Goal: Check status: Check status

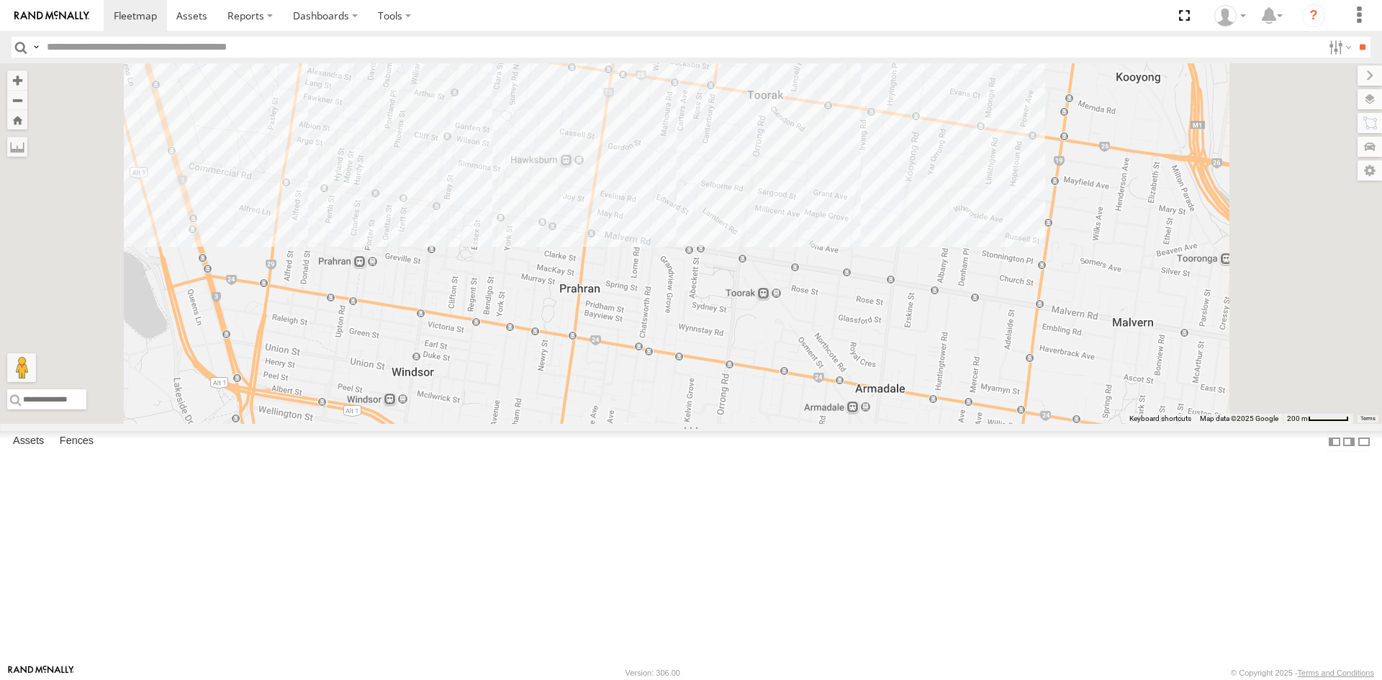
drag, startPoint x: 925, startPoint y: 513, endPoint x: 902, endPoint y: 266, distance: 247.9
click at [902, 266] on div "Car 2" at bounding box center [691, 243] width 1382 height 361
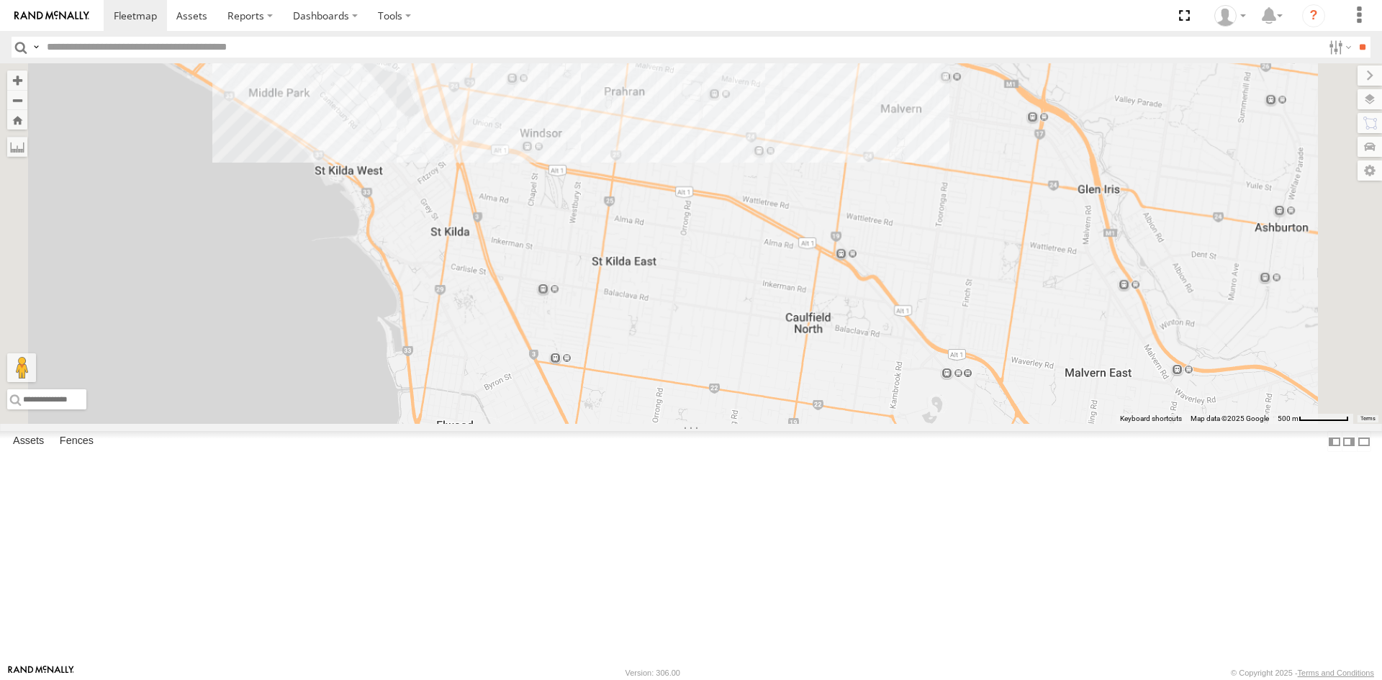
drag, startPoint x: 905, startPoint y: 465, endPoint x: 877, endPoint y: 304, distance: 163.1
click at [877, 304] on div "Car 2" at bounding box center [691, 243] width 1382 height 361
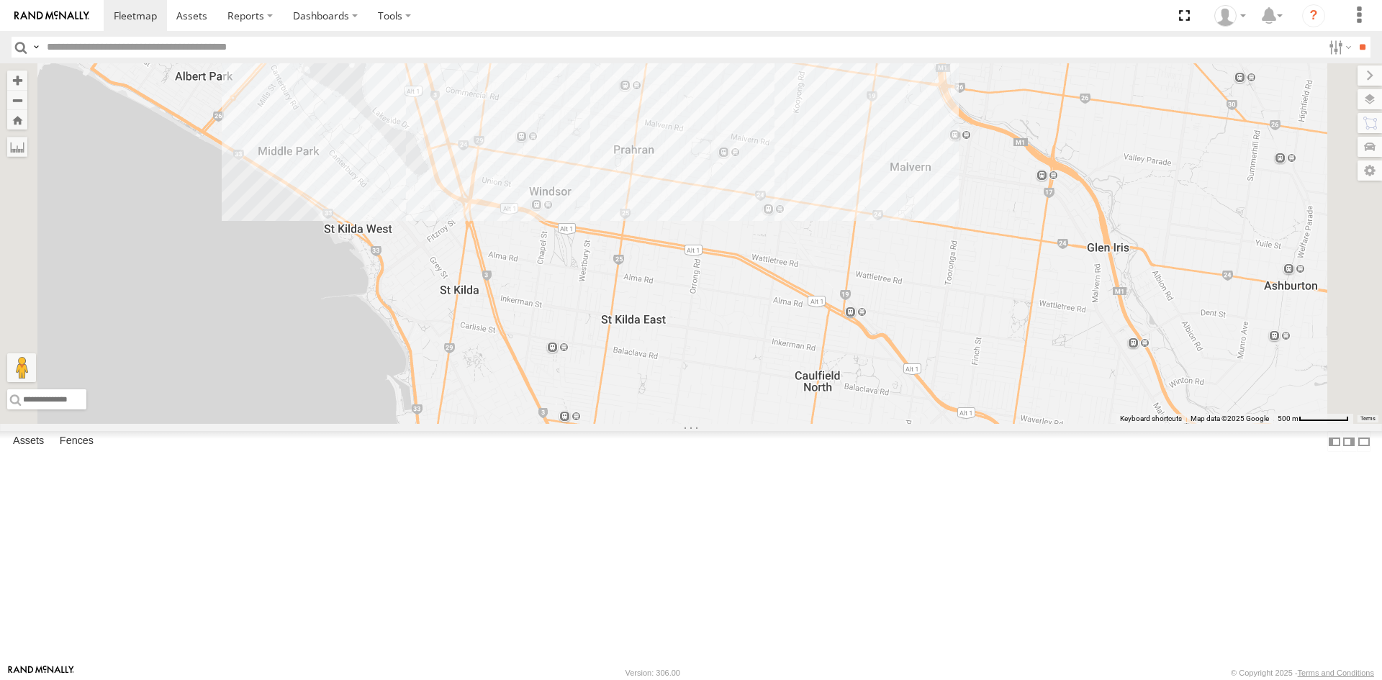
drag, startPoint x: 863, startPoint y: 345, endPoint x: 874, endPoint y: 404, distance: 59.3
click at [874, 404] on div "Car 2" at bounding box center [691, 243] width 1382 height 361
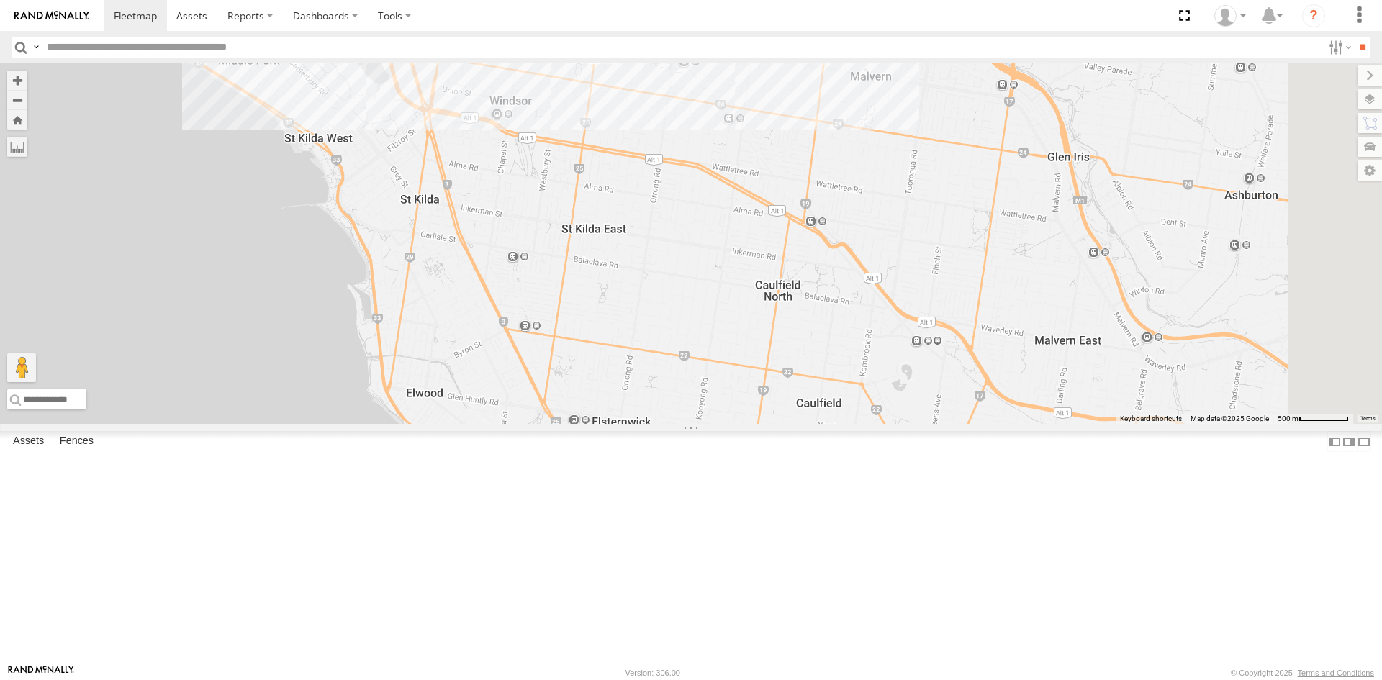
drag, startPoint x: 772, startPoint y: 504, endPoint x: 703, endPoint y: 389, distance: 133.3
click at [703, 389] on div "Car 2" at bounding box center [691, 243] width 1382 height 361
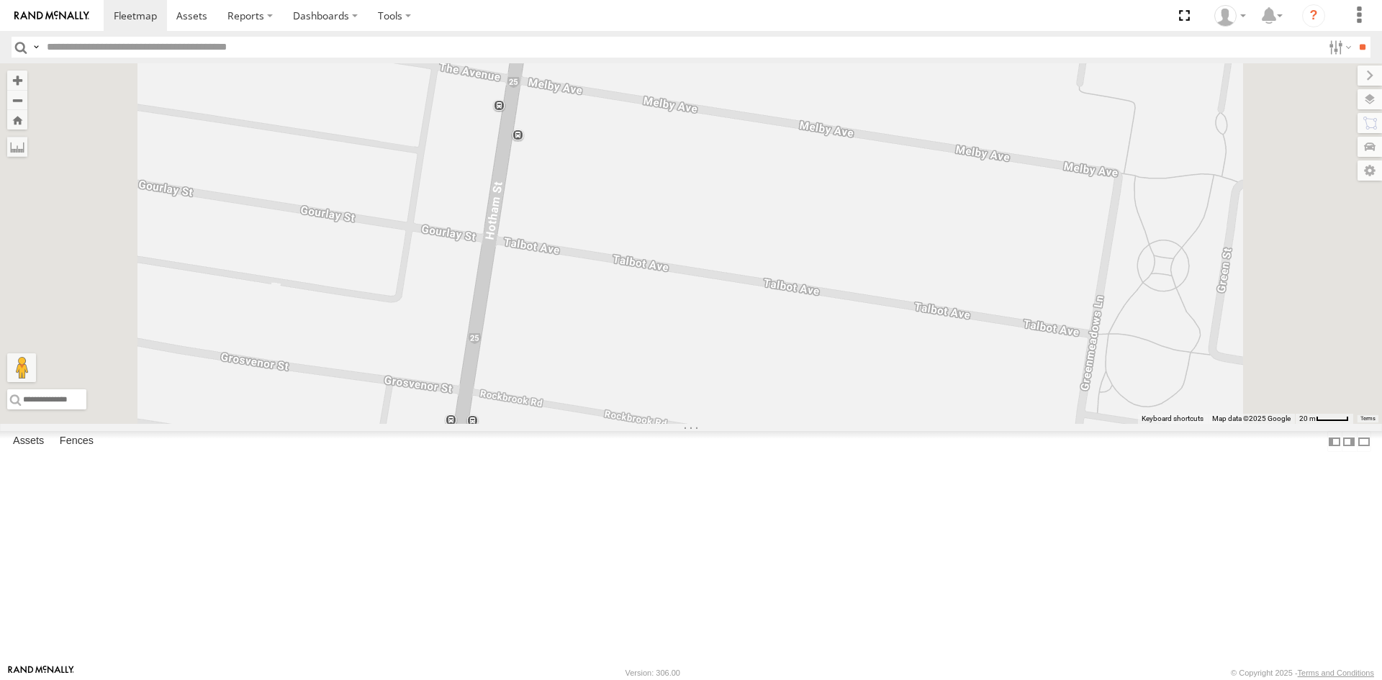
drag, startPoint x: 640, startPoint y: 310, endPoint x: 651, endPoint y: 215, distance: 95.7
click at [651, 215] on div "Car 2" at bounding box center [691, 243] width 1382 height 361
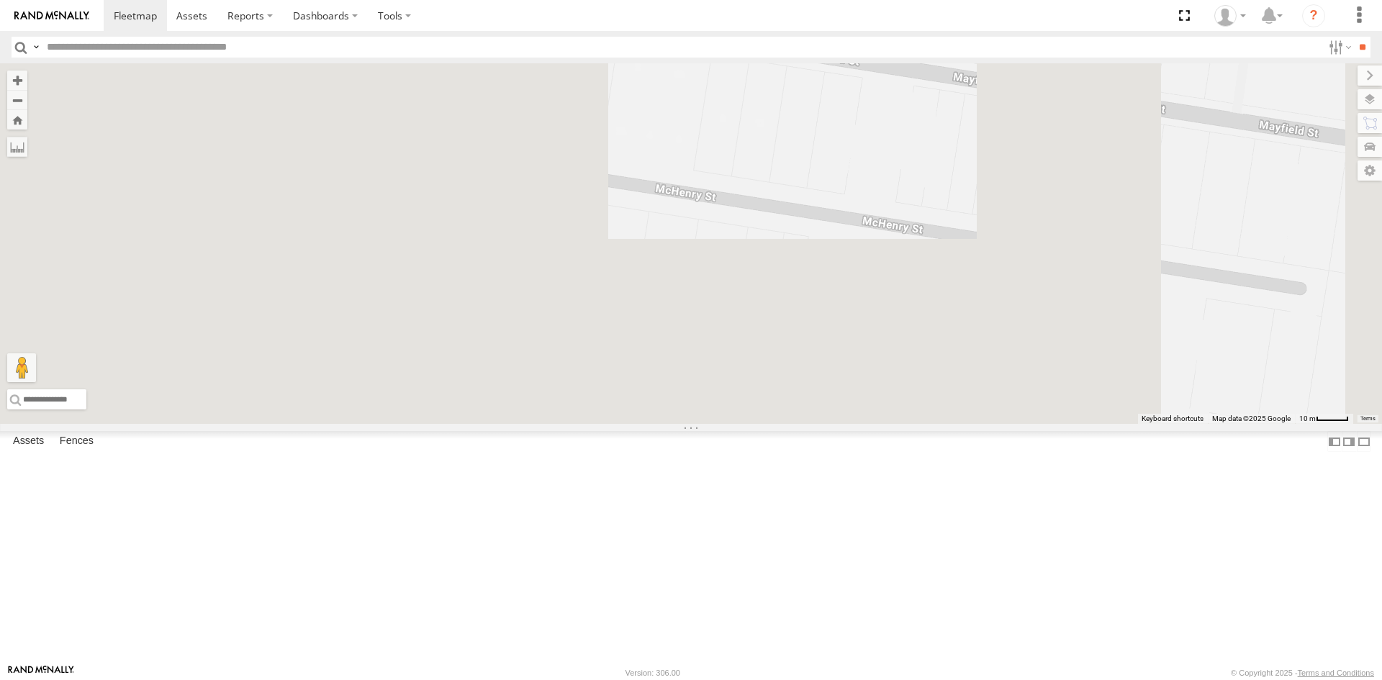
drag, startPoint x: 612, startPoint y: 537, endPoint x: 634, endPoint y: -63, distance: 599.9
click at [634, 0] on html at bounding box center [691, 340] width 1382 height 680
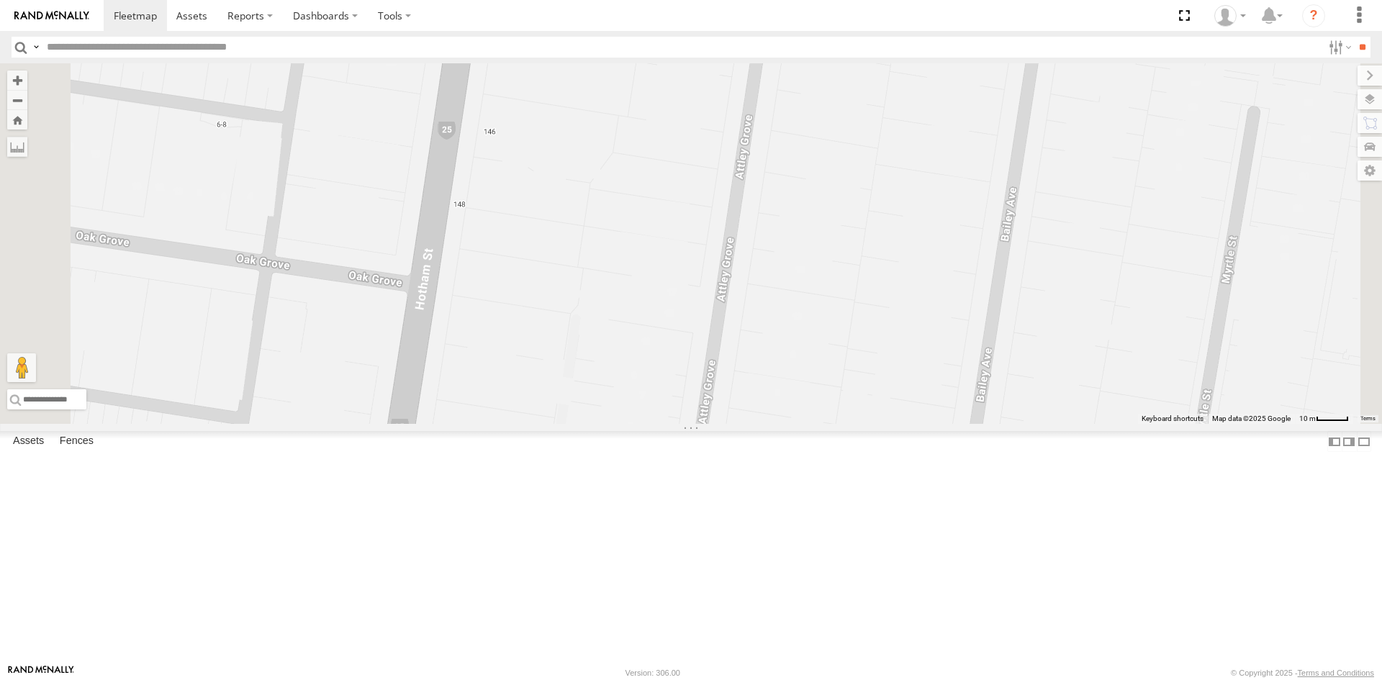
drag, startPoint x: 590, startPoint y: 456, endPoint x: 612, endPoint y: 78, distance: 379.2
click at [612, 78] on div "Car 2" at bounding box center [691, 243] width 1382 height 361
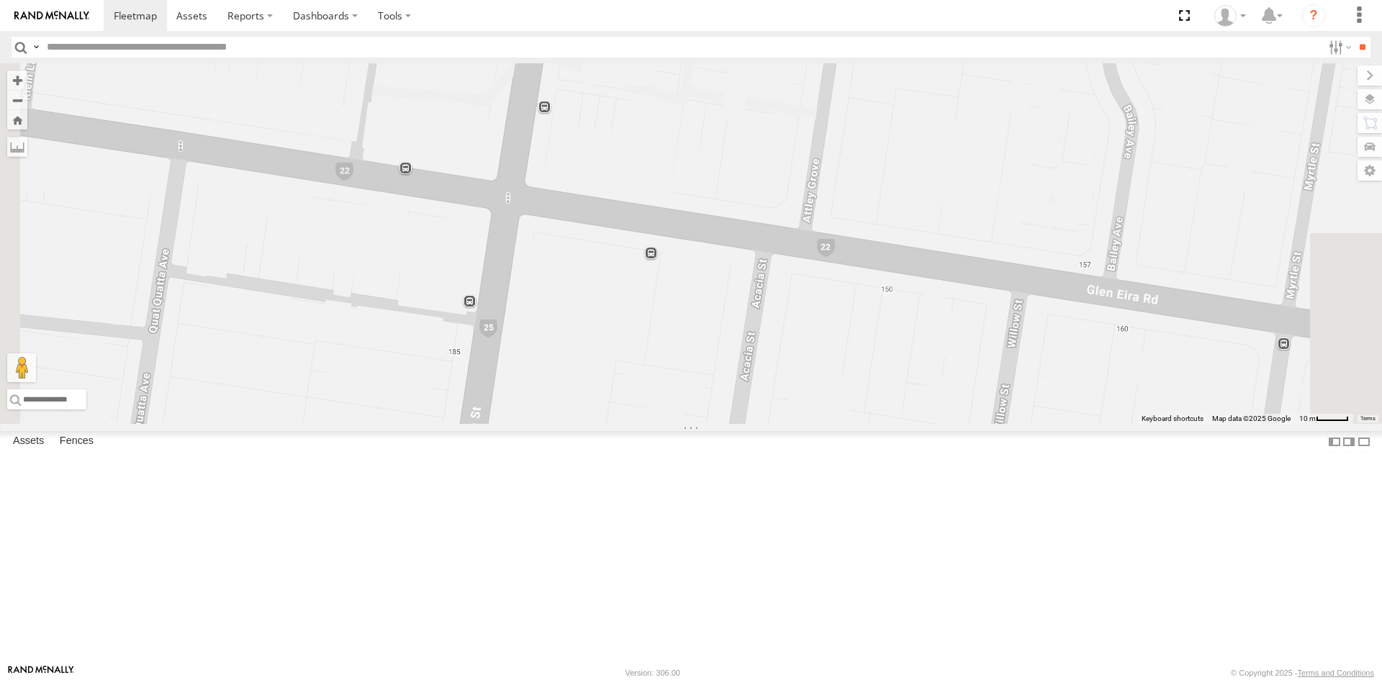
drag, startPoint x: 514, startPoint y: 468, endPoint x: 649, endPoint y: 76, distance: 414.2
click at [649, 76] on div "Car 2" at bounding box center [691, 243] width 1382 height 361
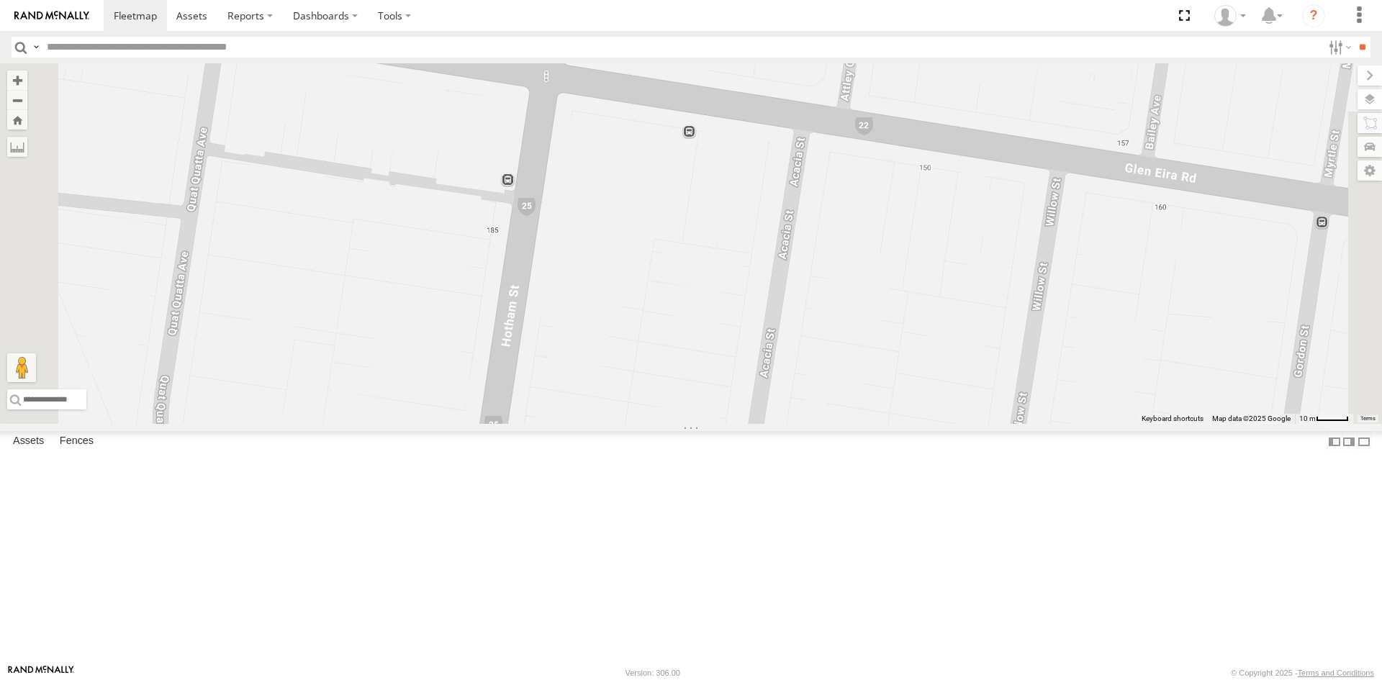
drag, startPoint x: 623, startPoint y: 448, endPoint x: 661, endPoint y: 324, distance: 130.2
click at [661, 324] on div "Car 2" at bounding box center [691, 243] width 1382 height 361
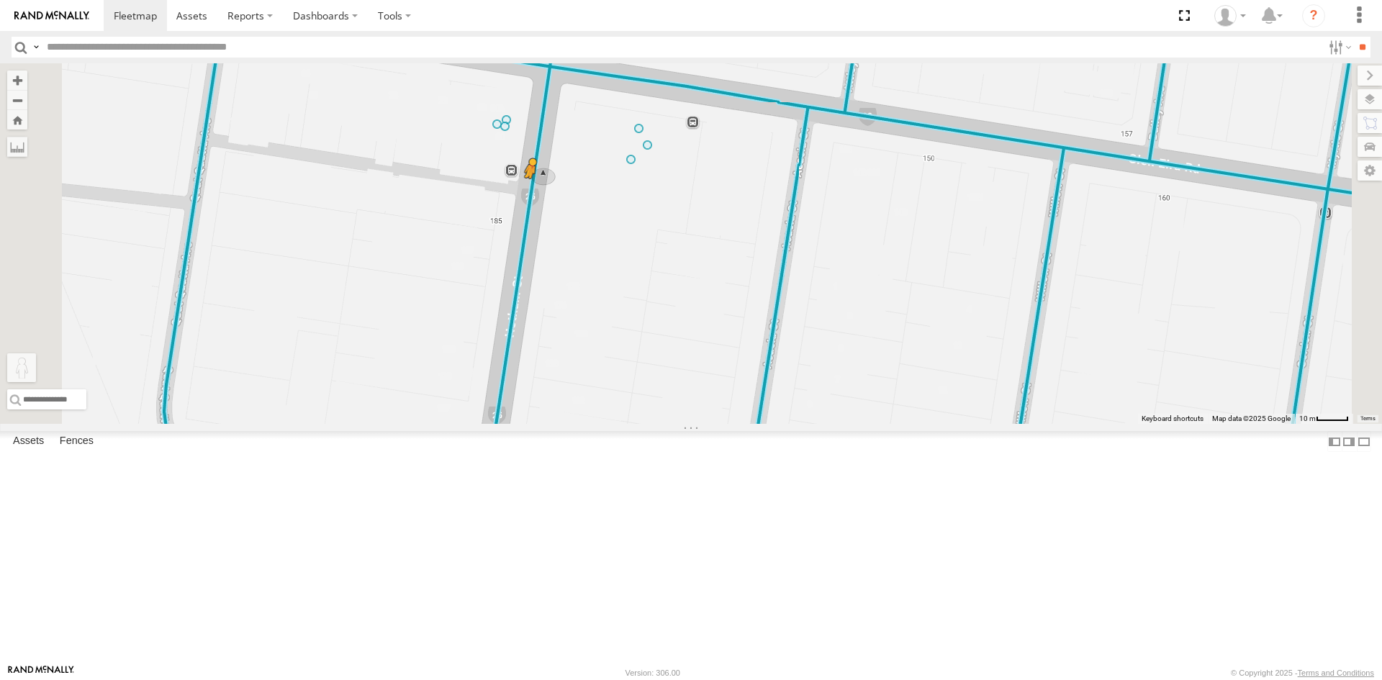
drag, startPoint x: 381, startPoint y: 610, endPoint x: 711, endPoint y: 313, distance: 444.4
click at [711, 313] on div "Car 2 To activate drag with keyboard, press Alt + Enter. Once in keyboard drag …" at bounding box center [691, 243] width 1382 height 361
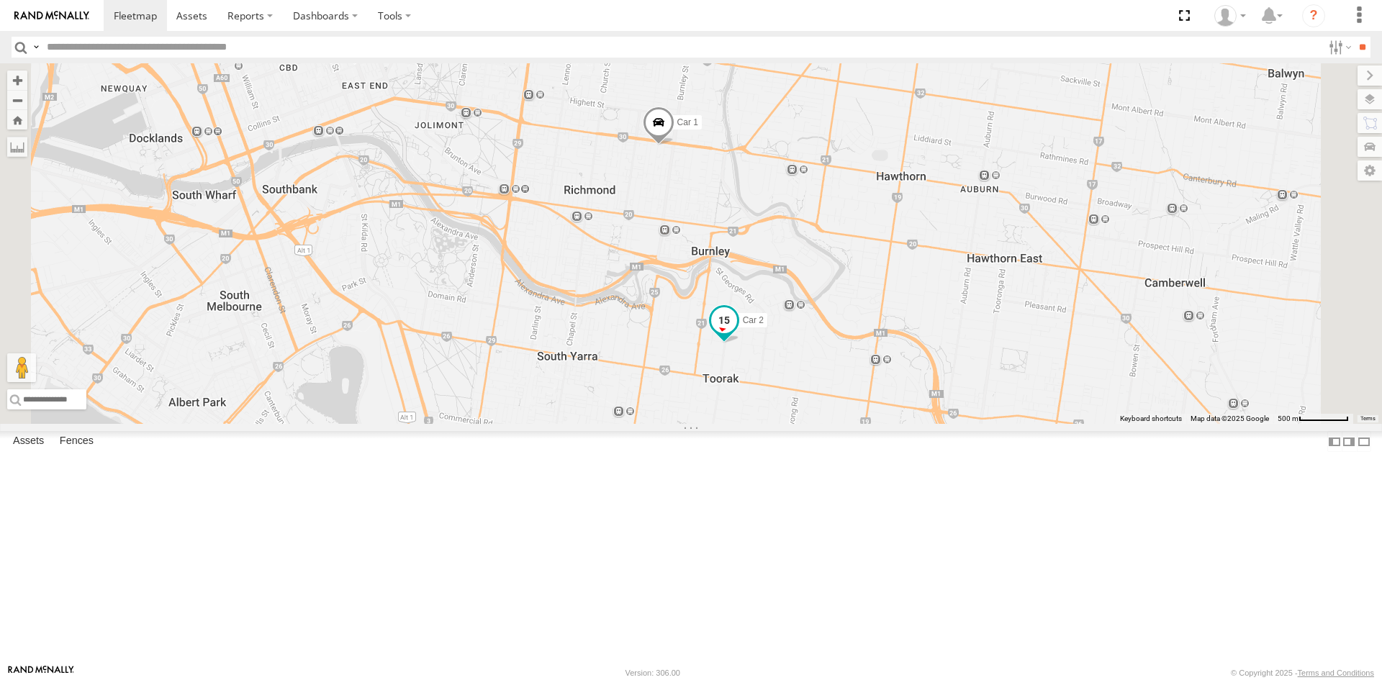
click at [737, 332] on span at bounding box center [724, 320] width 26 height 26
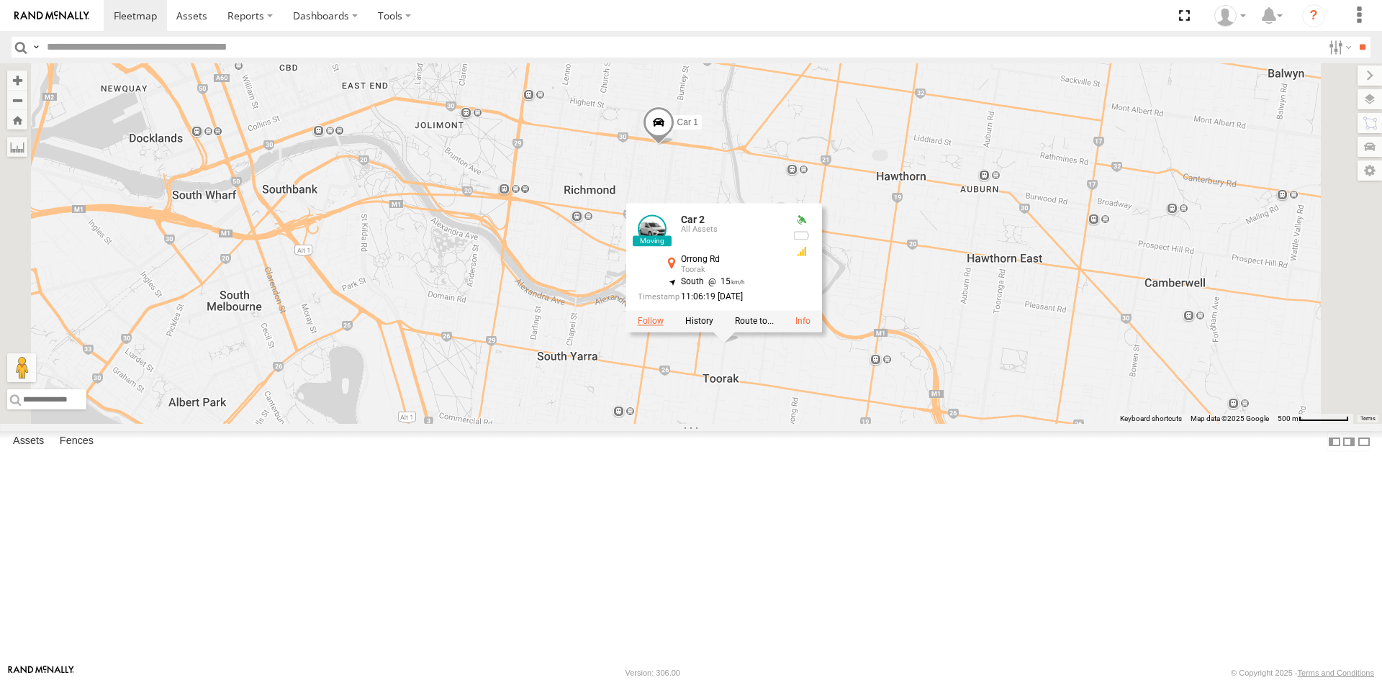
click at [664, 326] on label at bounding box center [651, 321] width 26 height 10
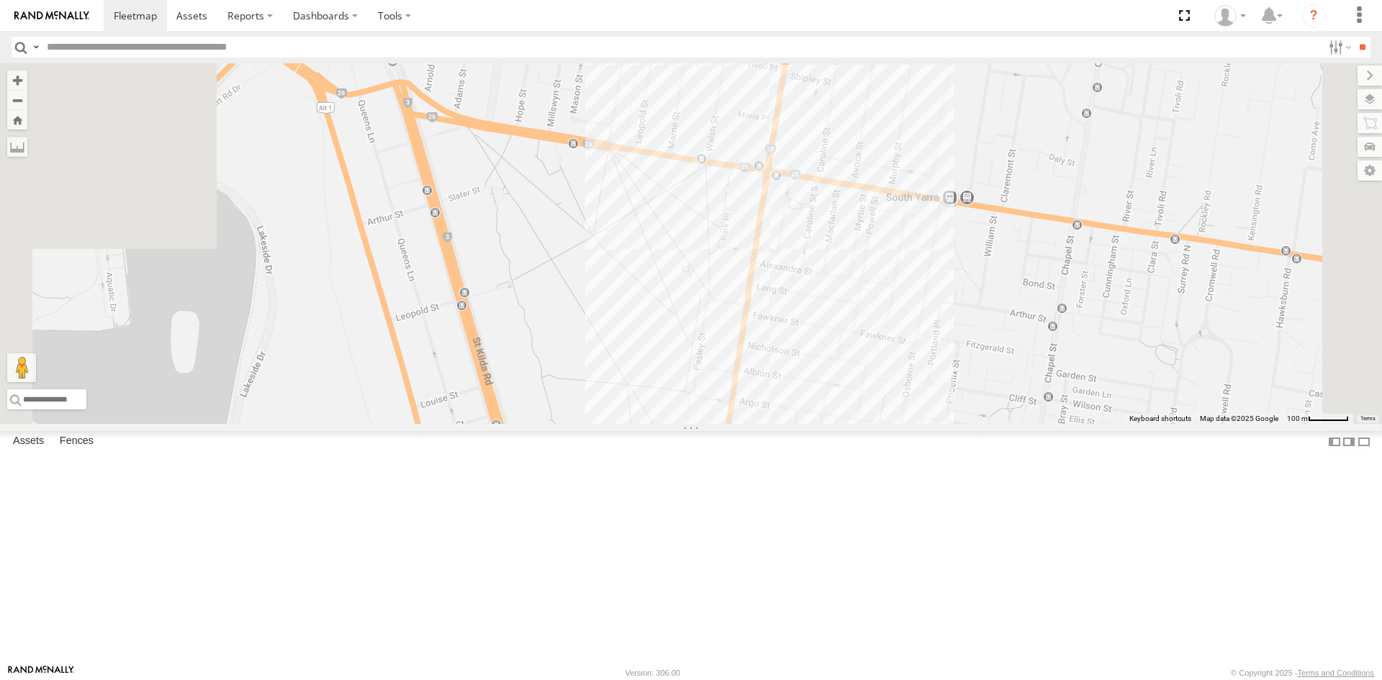
drag, startPoint x: 755, startPoint y: 452, endPoint x: 862, endPoint y: 260, distance: 220.1
click at [862, 260] on div "Car 2" at bounding box center [691, 243] width 1382 height 361
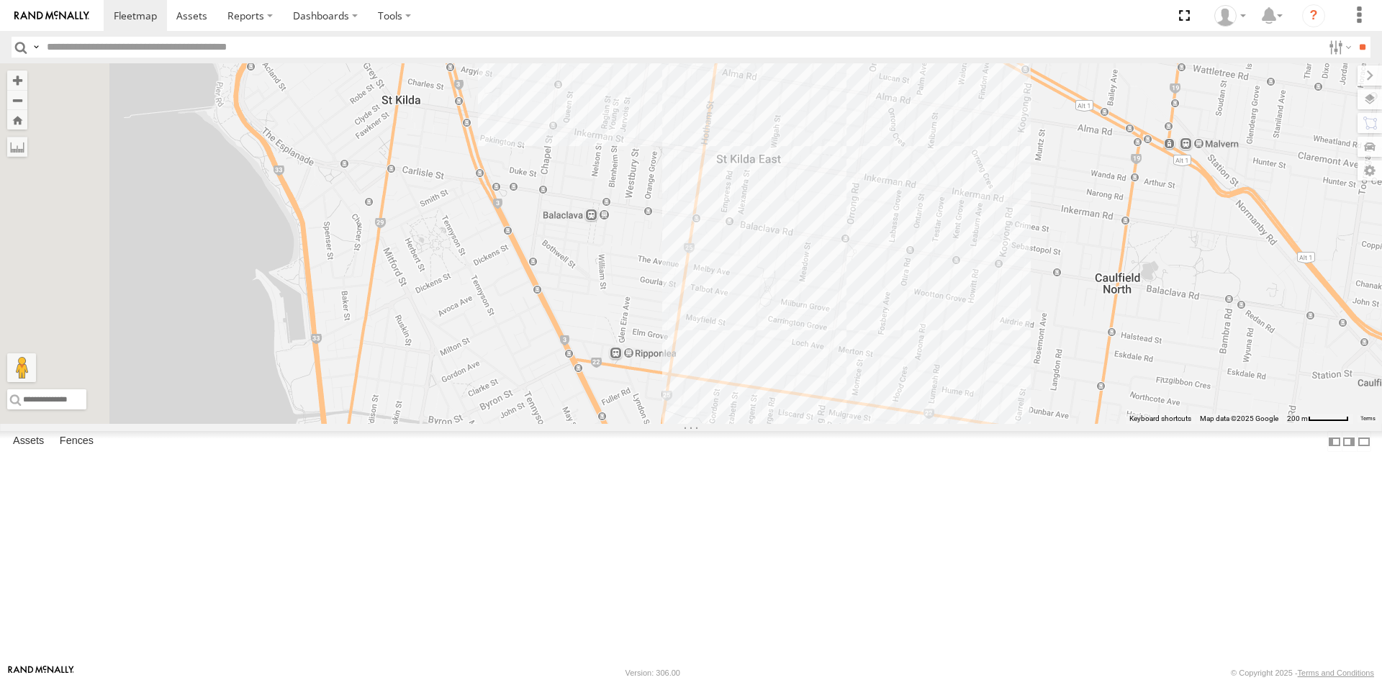
drag, startPoint x: 1116, startPoint y: 584, endPoint x: 1129, endPoint y: 260, distance: 324.8
click at [1129, 260] on div "Car 2" at bounding box center [691, 243] width 1382 height 361
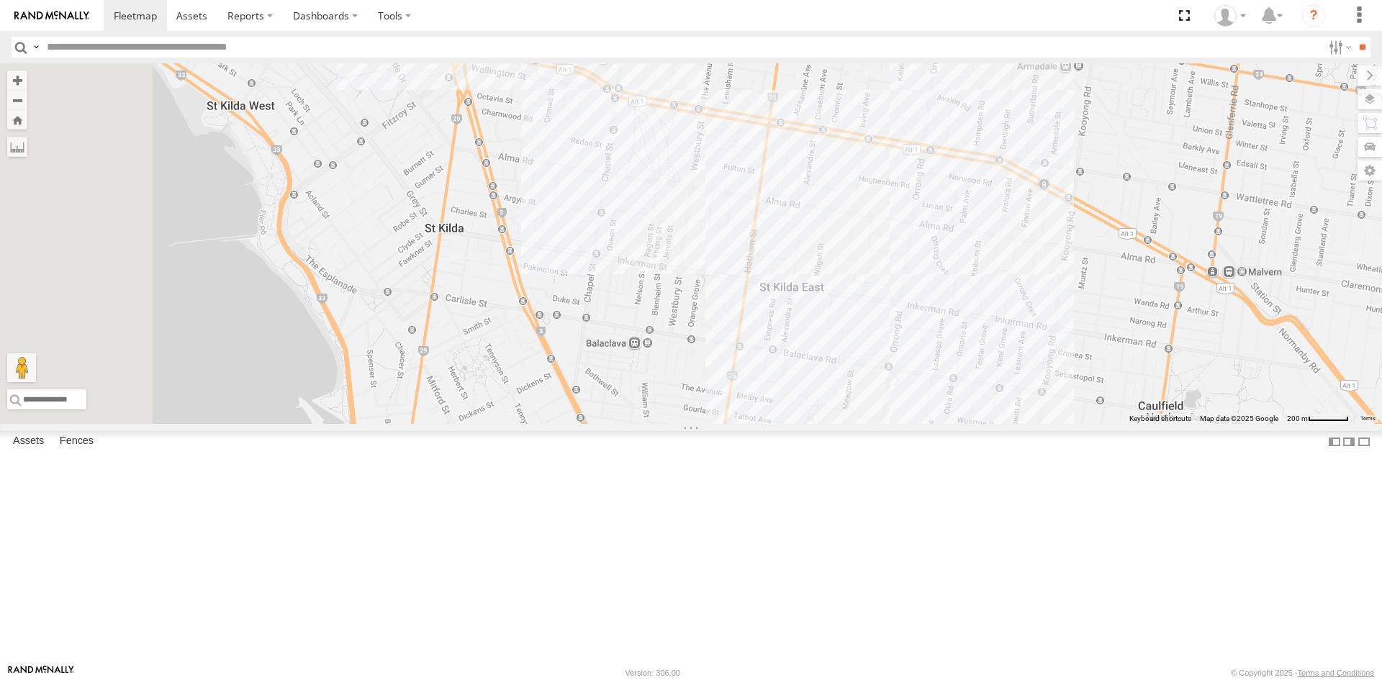
drag, startPoint x: 1050, startPoint y: 365, endPoint x: 1096, endPoint y: 504, distance: 146.3
click at [1096, 424] on div "Car 2" at bounding box center [691, 243] width 1382 height 361
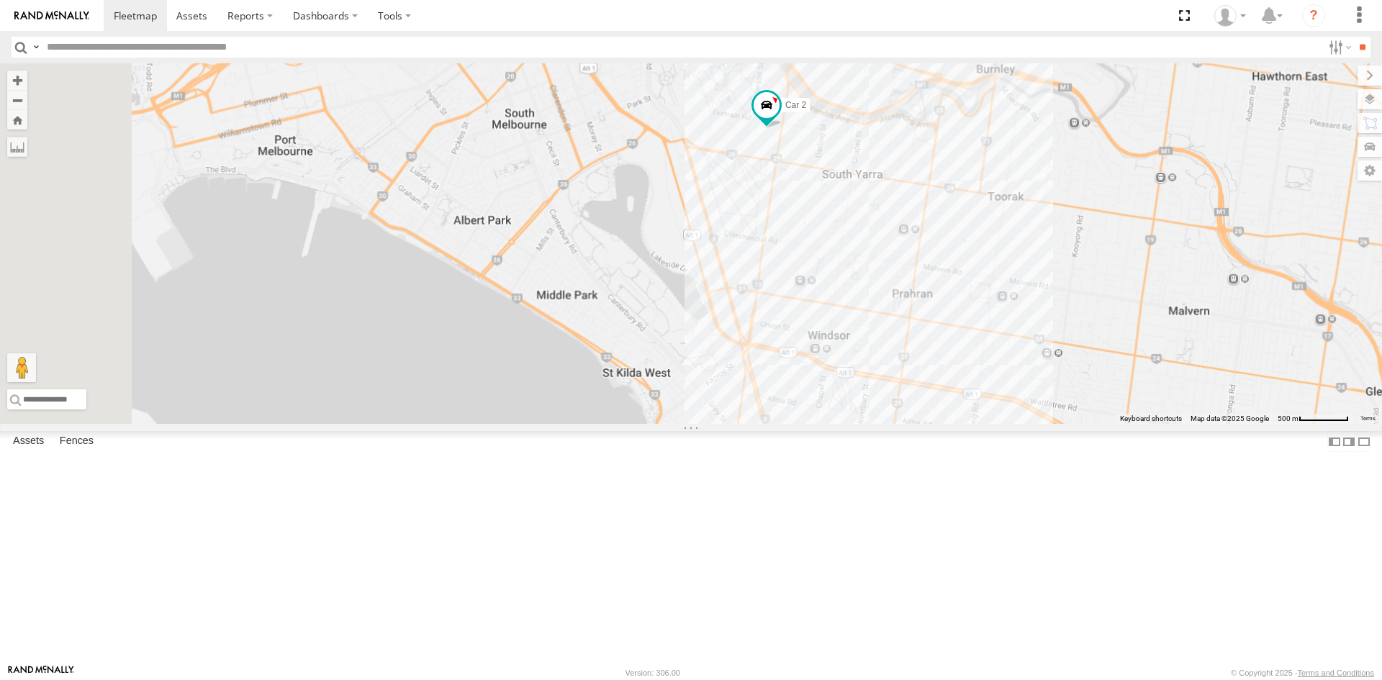
drag, startPoint x: 1051, startPoint y: 356, endPoint x: 1120, endPoint y: 528, distance: 184.4
click at [1120, 424] on div "Car 2" at bounding box center [691, 243] width 1382 height 361
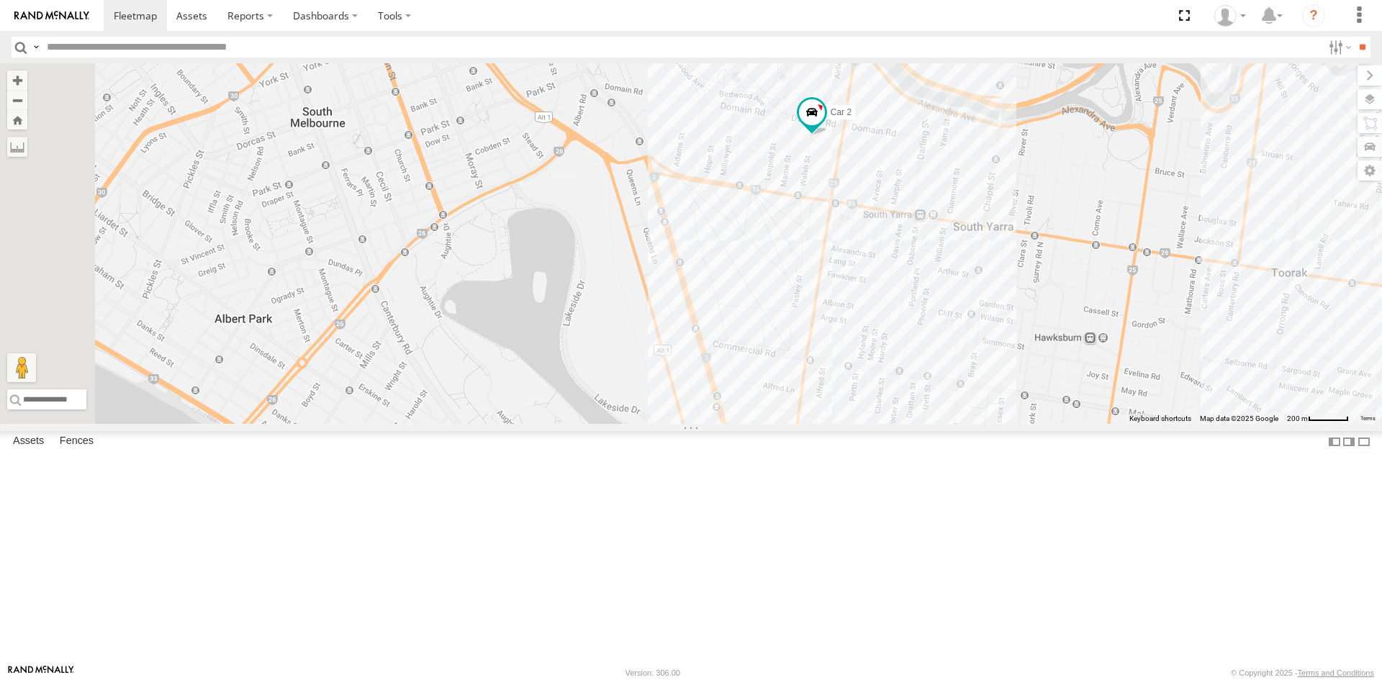
drag, startPoint x: 1026, startPoint y: 180, endPoint x: 1021, endPoint y: 461, distance: 281.4
click at [1021, 424] on div "Car 2" at bounding box center [691, 243] width 1382 height 361
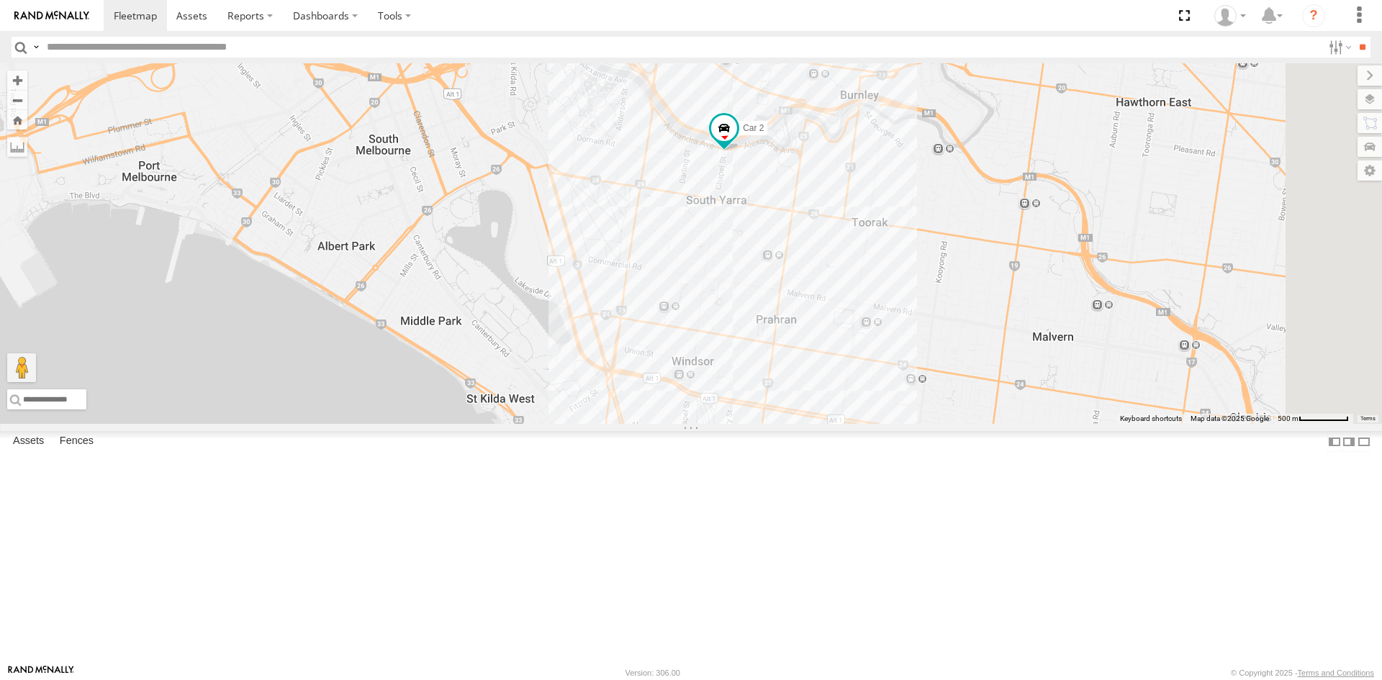
drag, startPoint x: 954, startPoint y: 221, endPoint x: 779, endPoint y: 230, distance: 175.1
click at [779, 230] on div "Car 2" at bounding box center [691, 243] width 1382 height 361
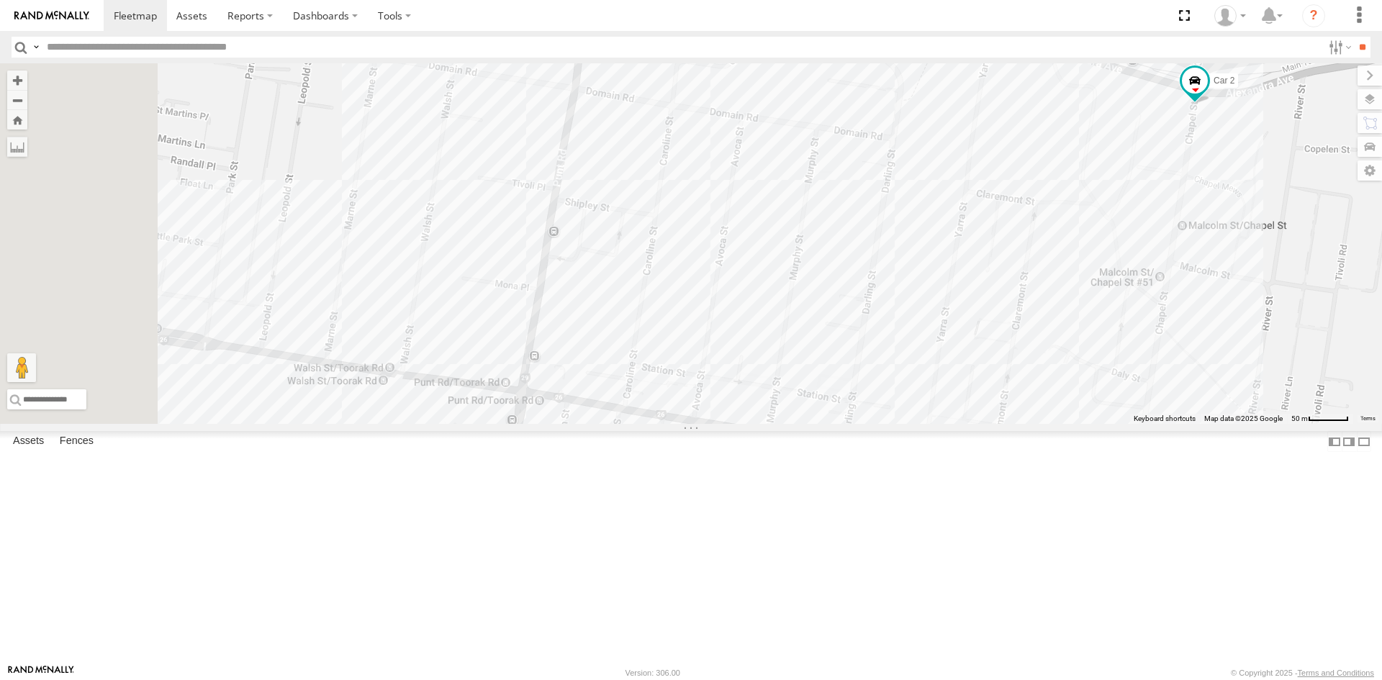
drag, startPoint x: 600, startPoint y: 333, endPoint x: 891, endPoint y: 331, distance: 290.8
click at [891, 331] on div "Car 2" at bounding box center [691, 243] width 1382 height 361
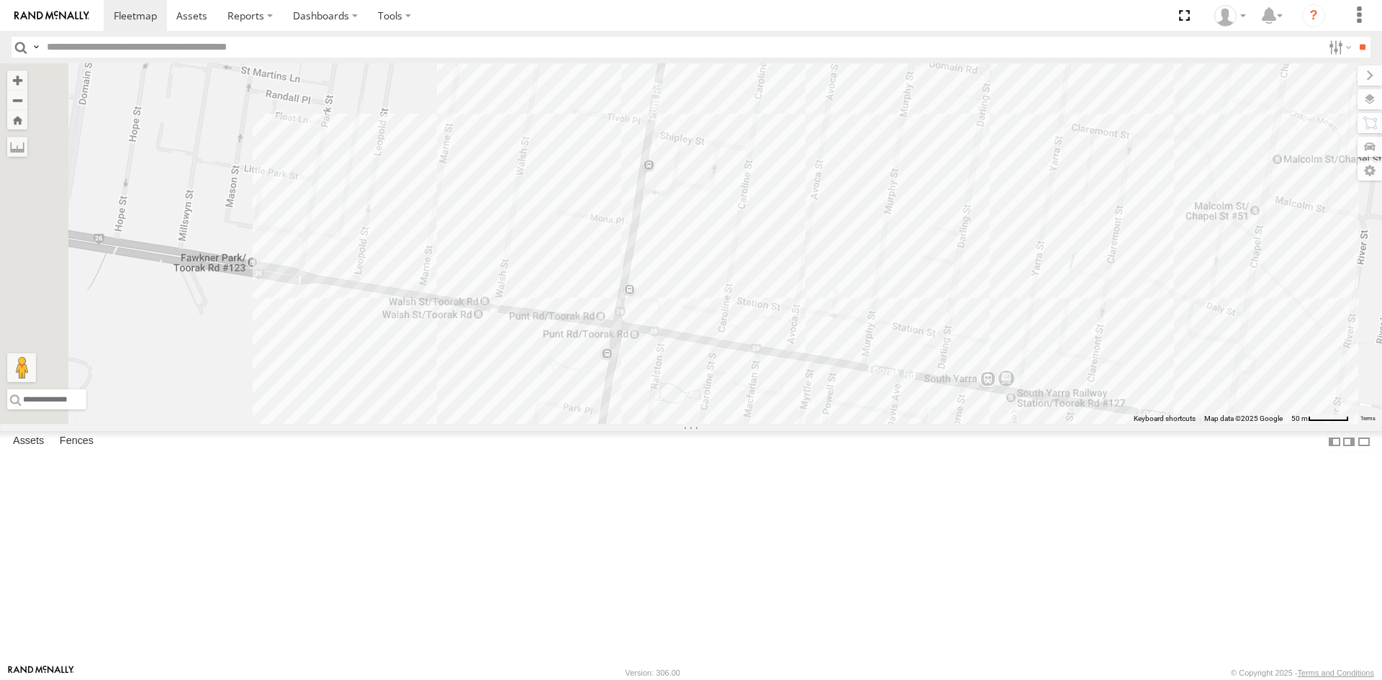
drag, startPoint x: 1022, startPoint y: 465, endPoint x: 1144, endPoint y: 405, distance: 135.5
click at [1144, 405] on div "Car 2" at bounding box center [691, 243] width 1382 height 361
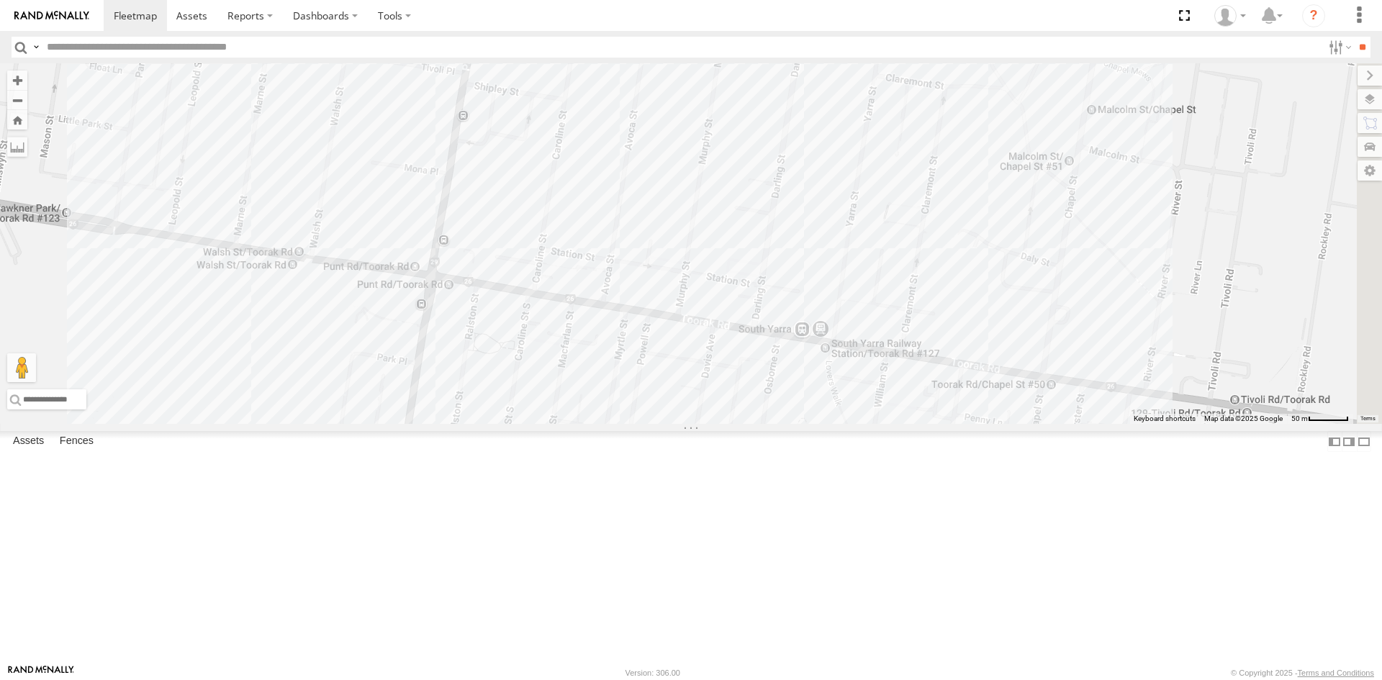
drag, startPoint x: 994, startPoint y: 491, endPoint x: 757, endPoint y: 435, distance: 243.3
click at [757, 424] on div "Car 2" at bounding box center [691, 243] width 1382 height 361
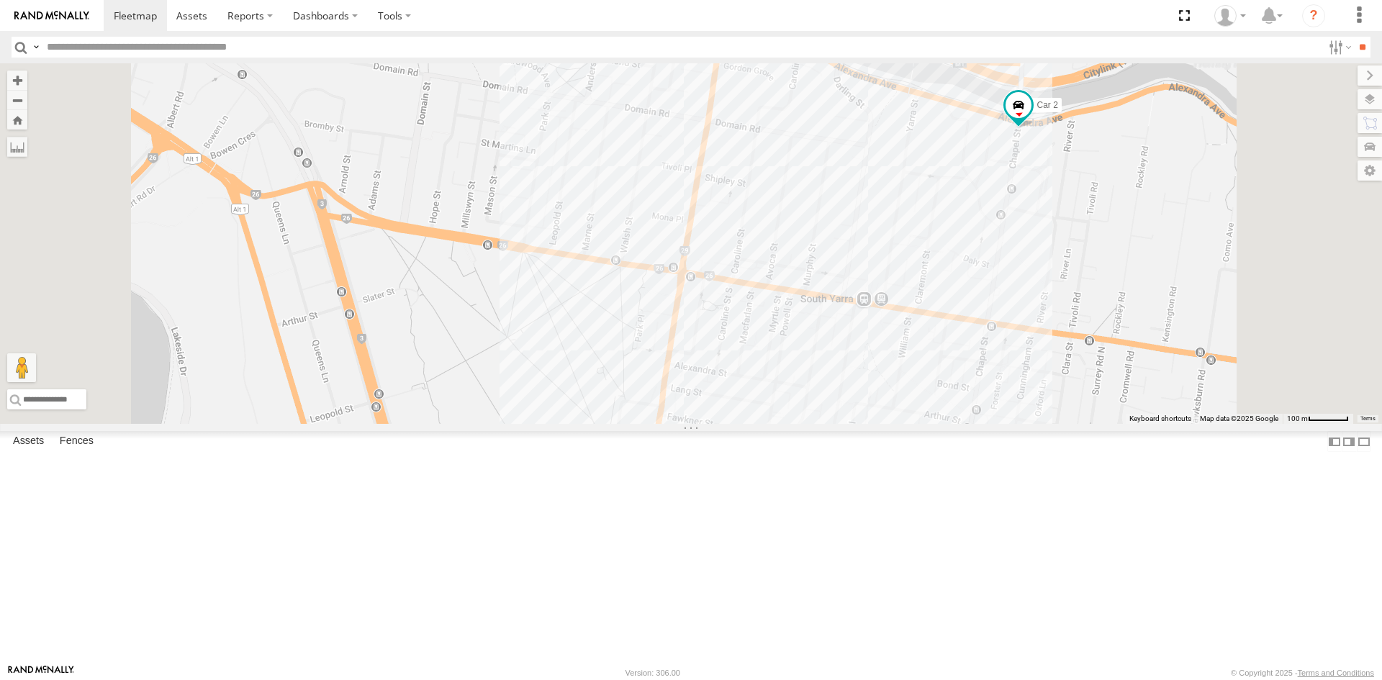
drag, startPoint x: 1190, startPoint y: 302, endPoint x: 1155, endPoint y: 340, distance: 50.9
click at [1155, 340] on div "Car 2" at bounding box center [691, 243] width 1382 height 361
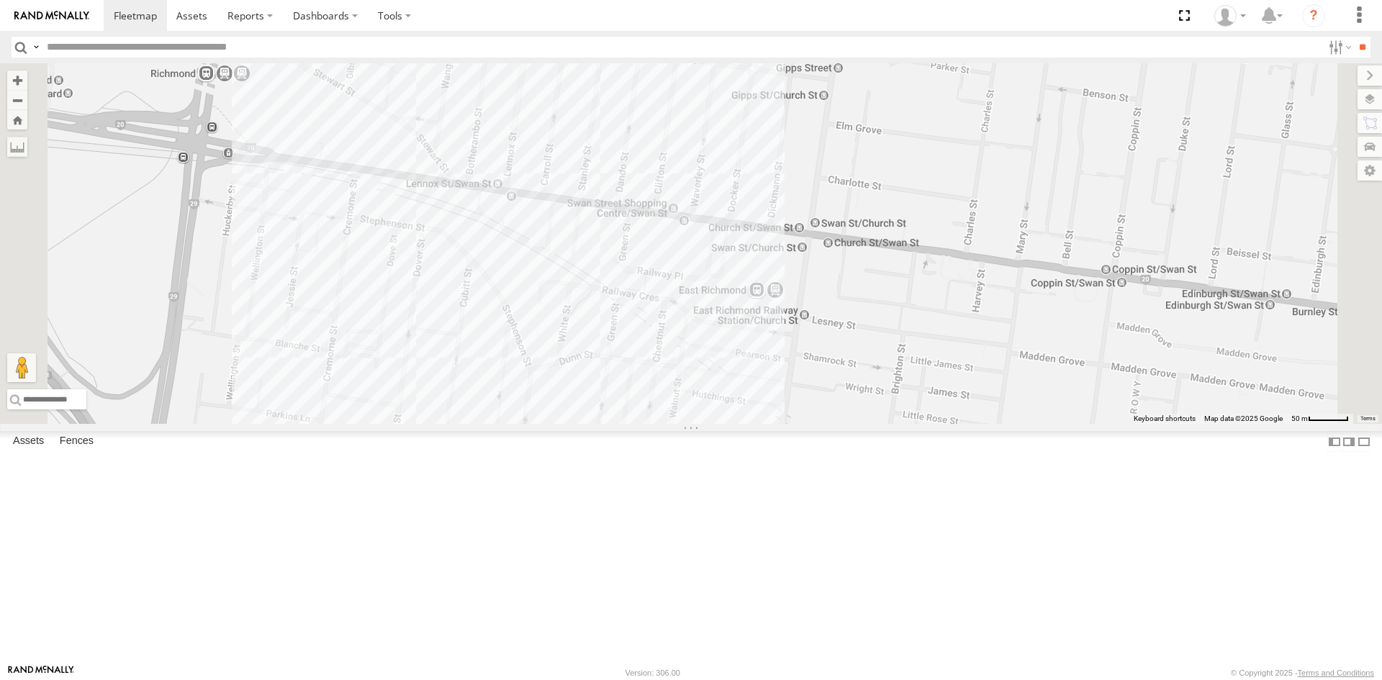
drag, startPoint x: 757, startPoint y: 435, endPoint x: 726, endPoint y: 226, distance: 211.7
click at [726, 226] on div "Car 2" at bounding box center [691, 243] width 1382 height 361
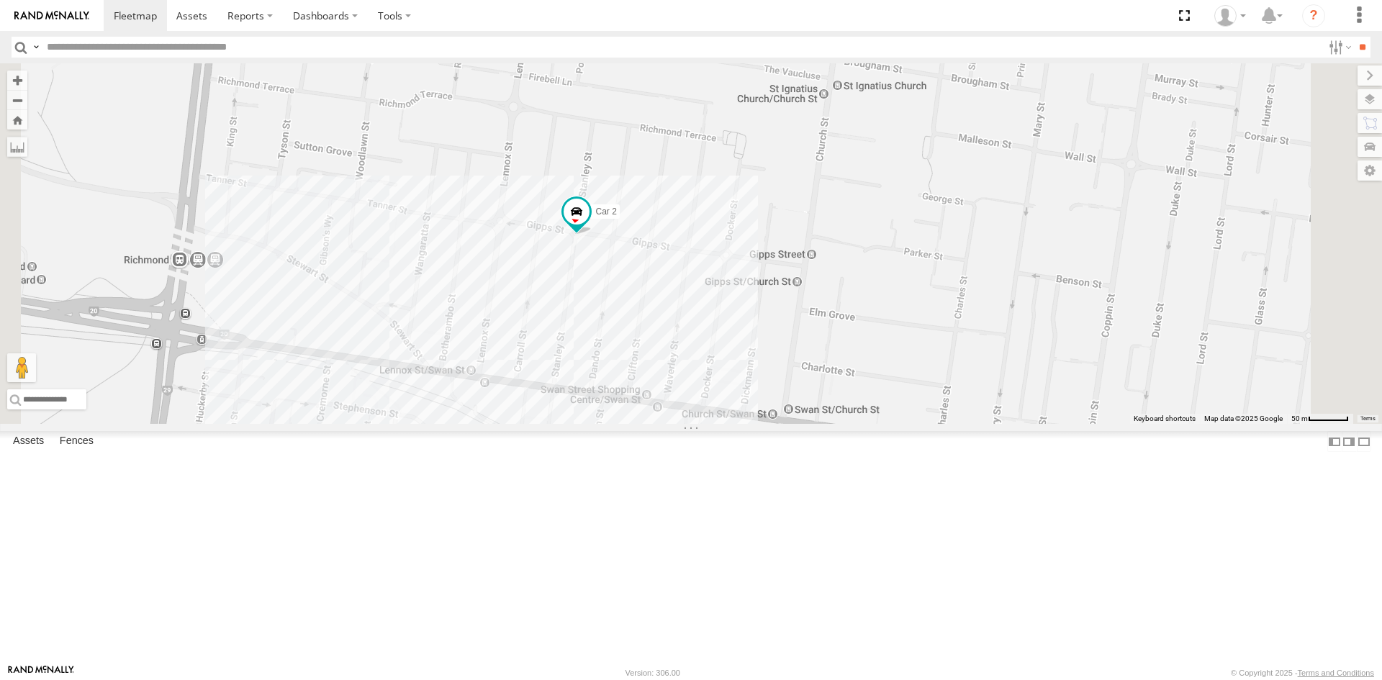
drag, startPoint x: 745, startPoint y: 210, endPoint x: 721, endPoint y: 417, distance: 208.6
click at [721, 417] on div "Car 2" at bounding box center [691, 243] width 1382 height 361
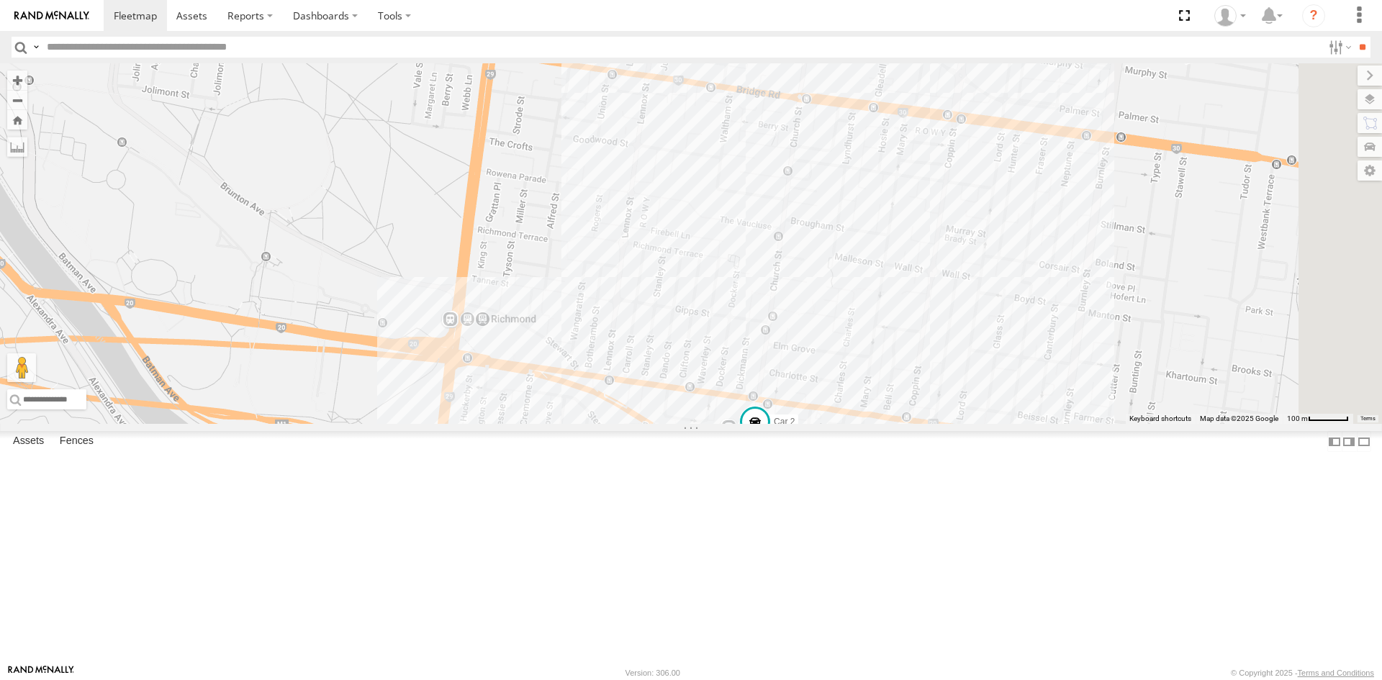
drag, startPoint x: 1240, startPoint y: 340, endPoint x: 1034, endPoint y: 487, distance: 253.2
click at [1034, 424] on div "Car 2" at bounding box center [691, 243] width 1382 height 361
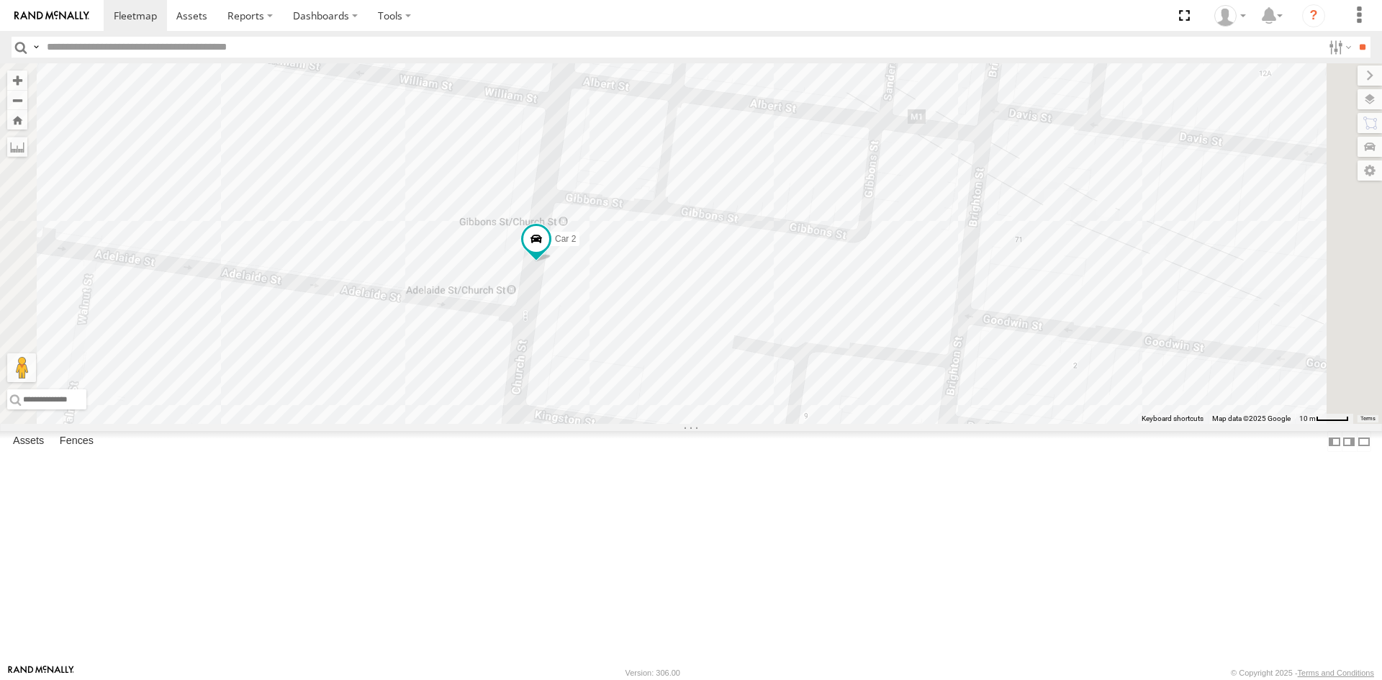
drag, startPoint x: 891, startPoint y: 216, endPoint x: 806, endPoint y: 417, distance: 218.0
click at [806, 417] on div "Car 2" at bounding box center [691, 243] width 1382 height 361
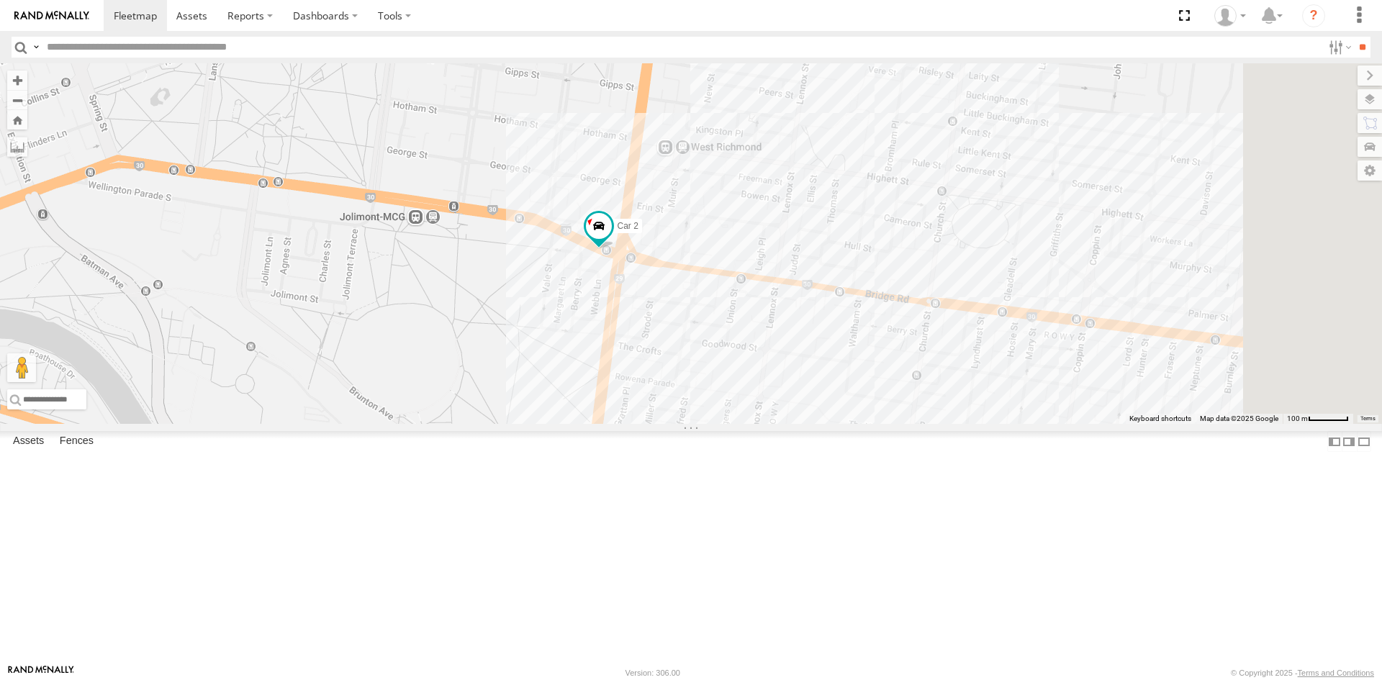
drag, startPoint x: 1108, startPoint y: 484, endPoint x: 965, endPoint y: 461, distance: 144.3
click at [965, 424] on div "Car 2" at bounding box center [691, 243] width 1382 height 361
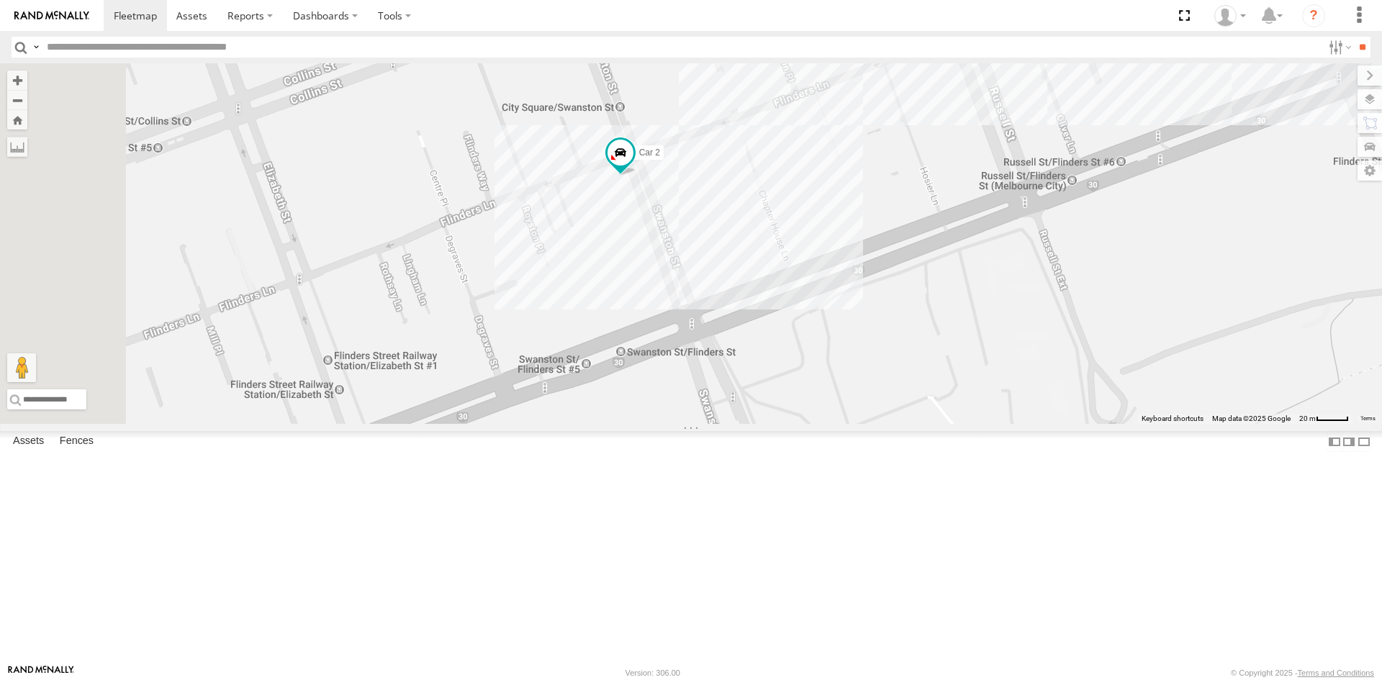
drag, startPoint x: 530, startPoint y: 459, endPoint x: 723, endPoint y: 395, distance: 203.9
click at [723, 395] on div "Car 2" at bounding box center [691, 243] width 1382 height 361
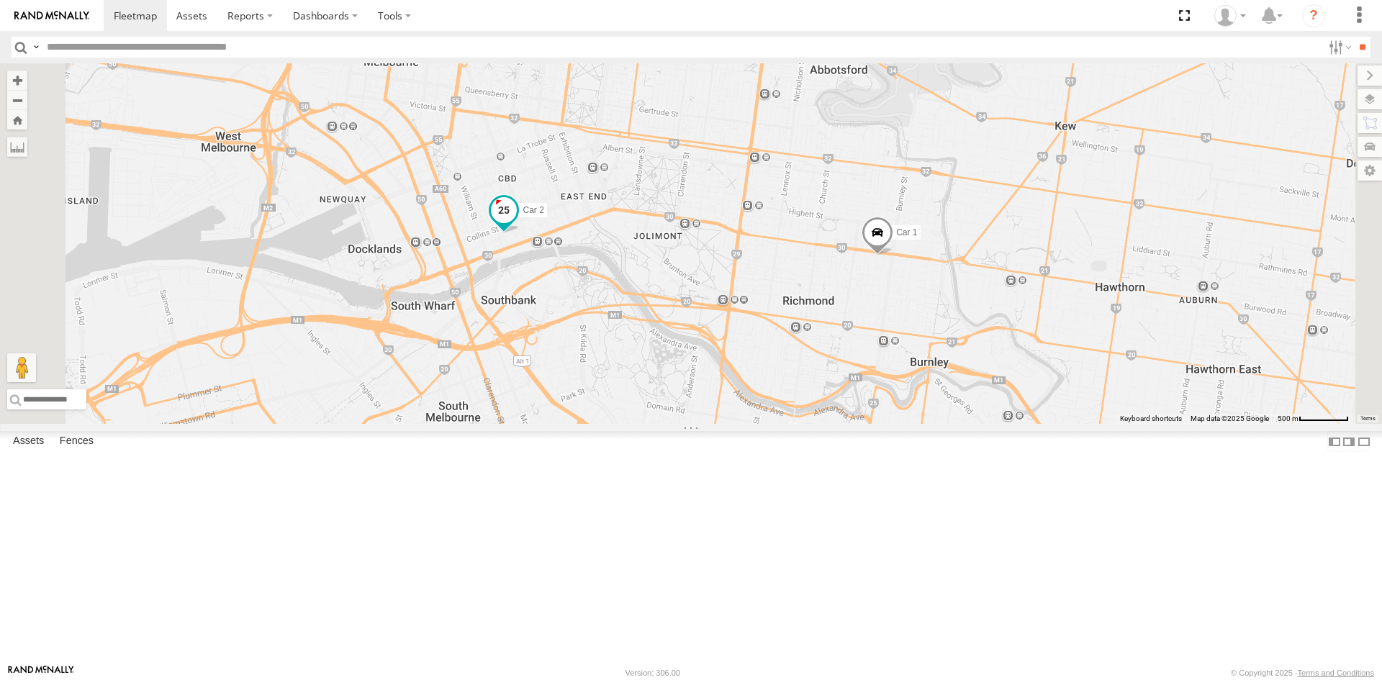
click at [517, 222] on span at bounding box center [504, 209] width 26 height 26
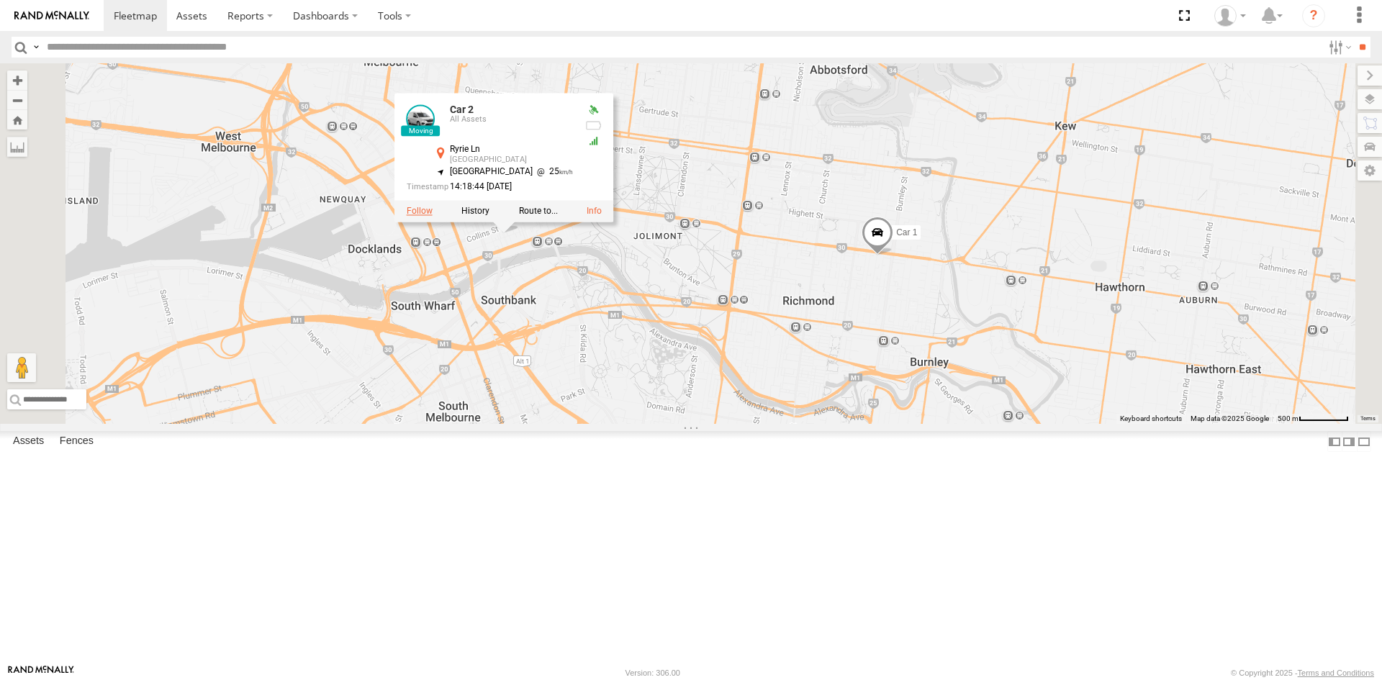
click at [433, 216] on label at bounding box center [420, 211] width 26 height 10
